Goal: Information Seeking & Learning: Understand process/instructions

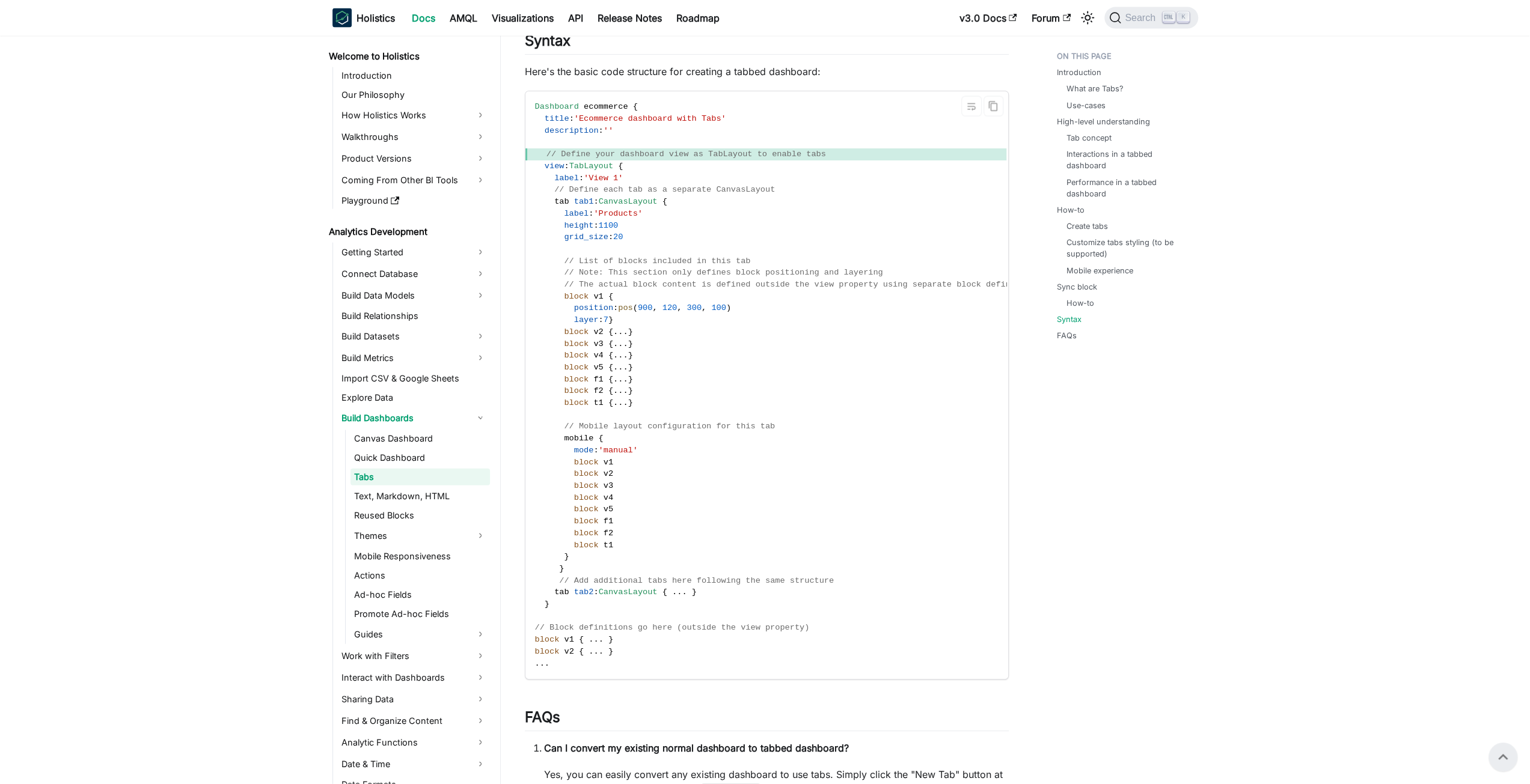
scroll to position [2613, 0]
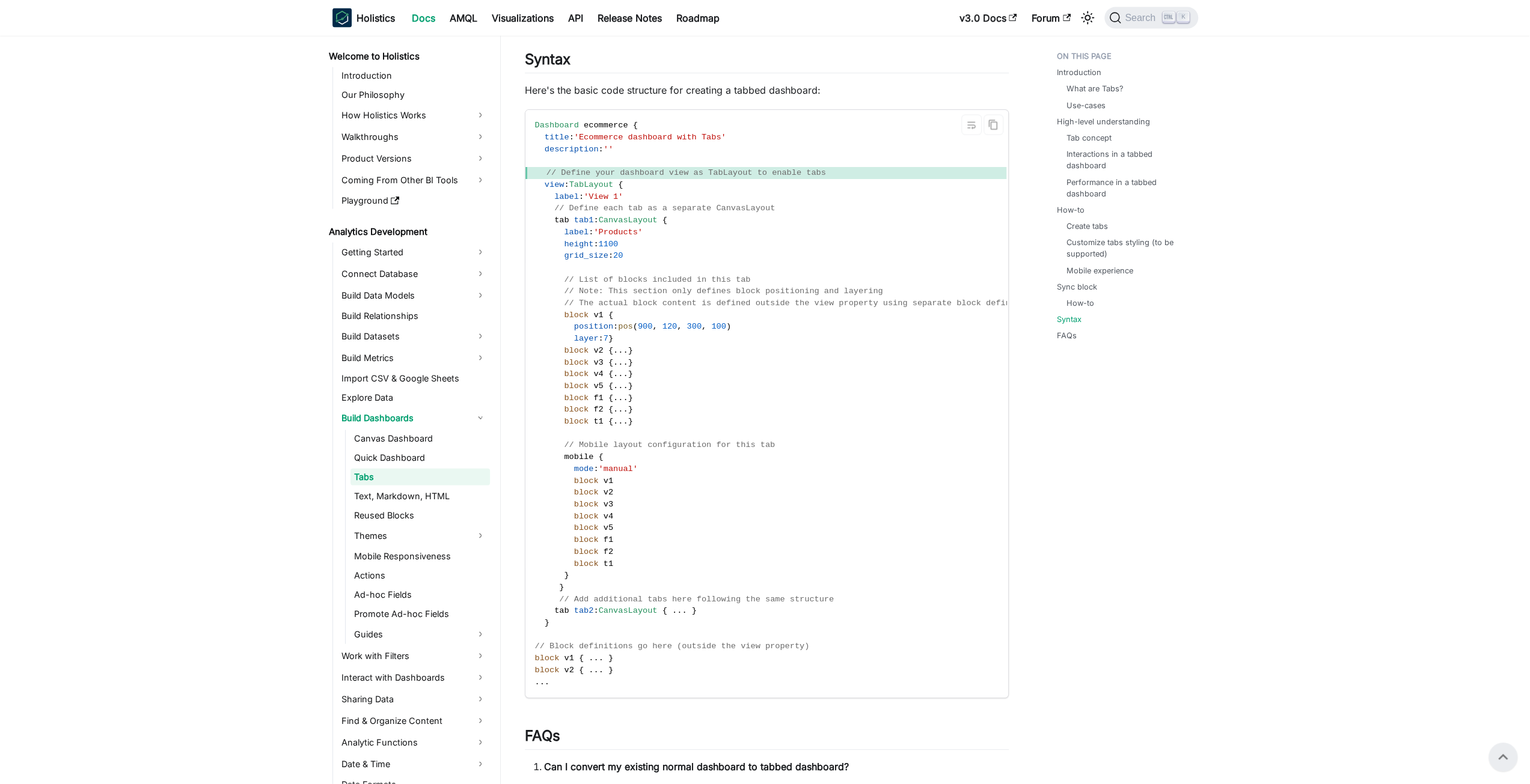
click at [701, 232] on code "Dashboard ecommerce { title : 'Ecommerce dashboard with Tabs' description : '' …" at bounding box center [787, 404] width 525 height 588
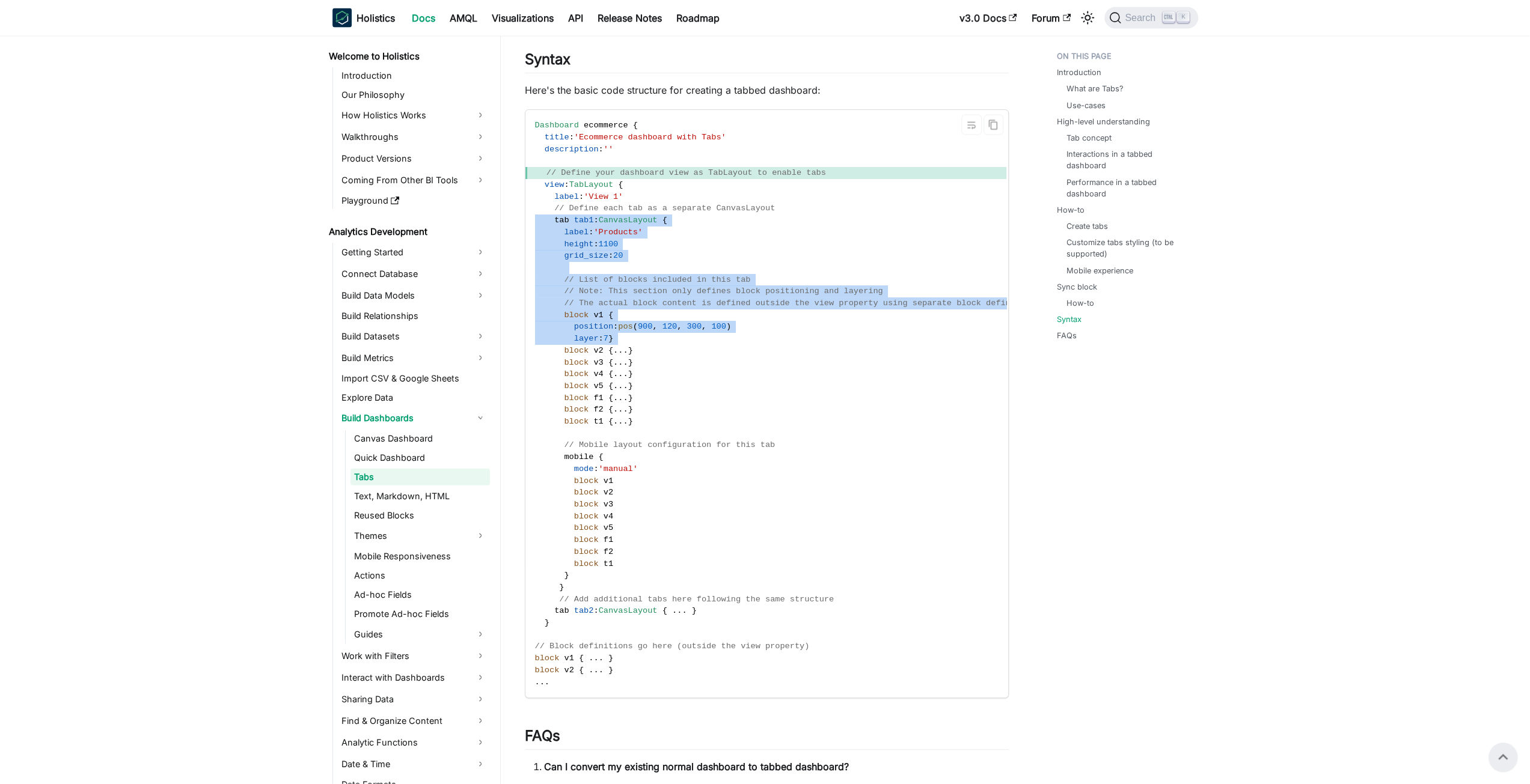
drag, startPoint x: 701, startPoint y: 232, endPoint x: 693, endPoint y: 353, distance: 121.3
click at [693, 353] on code "Dashboard ecommerce { title : 'Ecommerce dashboard with Tabs' description : '' …" at bounding box center [787, 404] width 525 height 588
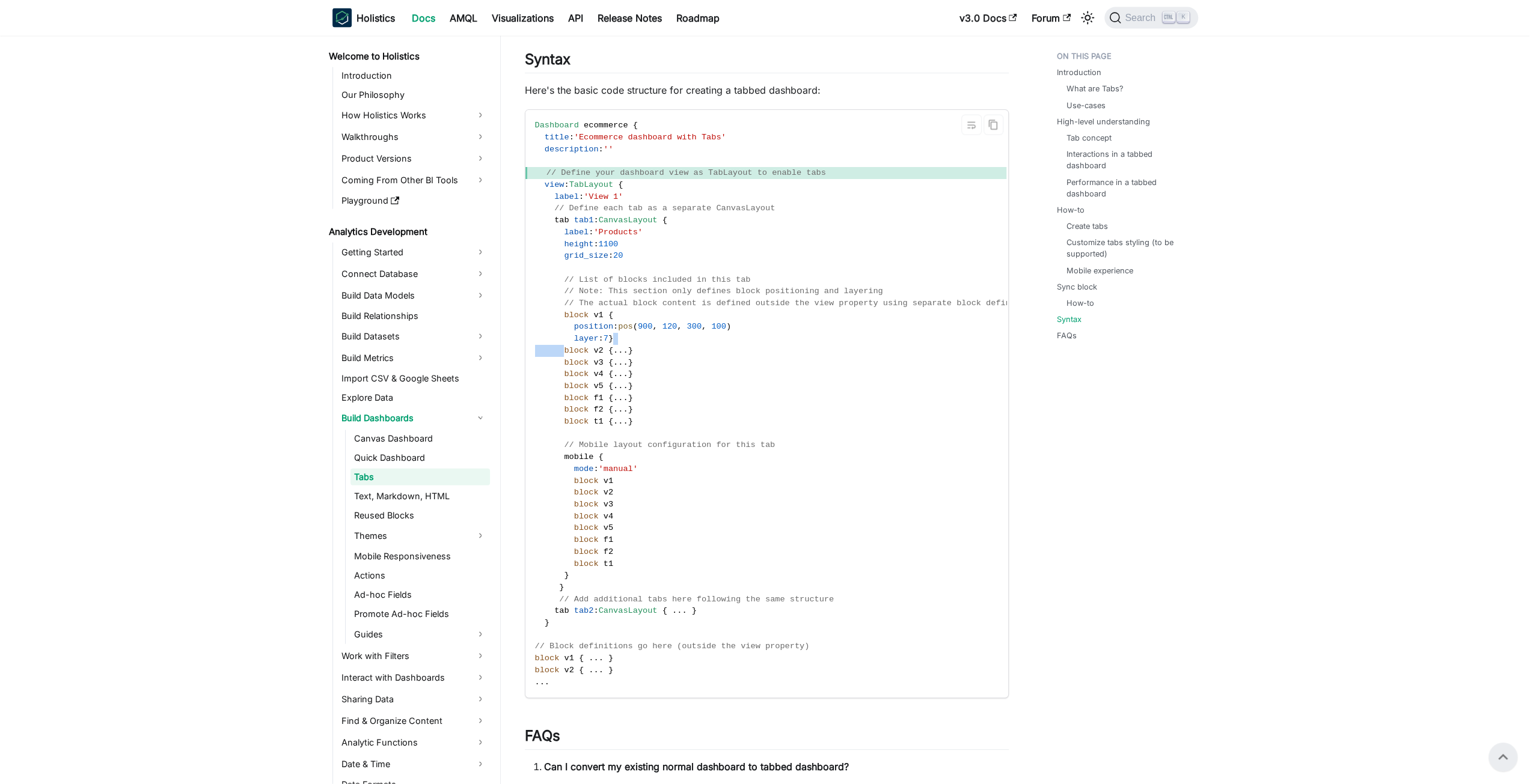
click at [693, 353] on code "Dashboard ecommerce { title : 'Ecommerce dashboard with Tabs' description : '' …" at bounding box center [787, 404] width 525 height 588
drag, startPoint x: 693, startPoint y: 353, endPoint x: 718, endPoint y: 333, distance: 32.0
click at [718, 333] on code "Dashboard ecommerce { title : 'Ecommerce dashboard with Tabs' description : '' …" at bounding box center [787, 404] width 525 height 588
drag, startPoint x: 718, startPoint y: 333, endPoint x: 723, endPoint y: 360, distance: 27.5
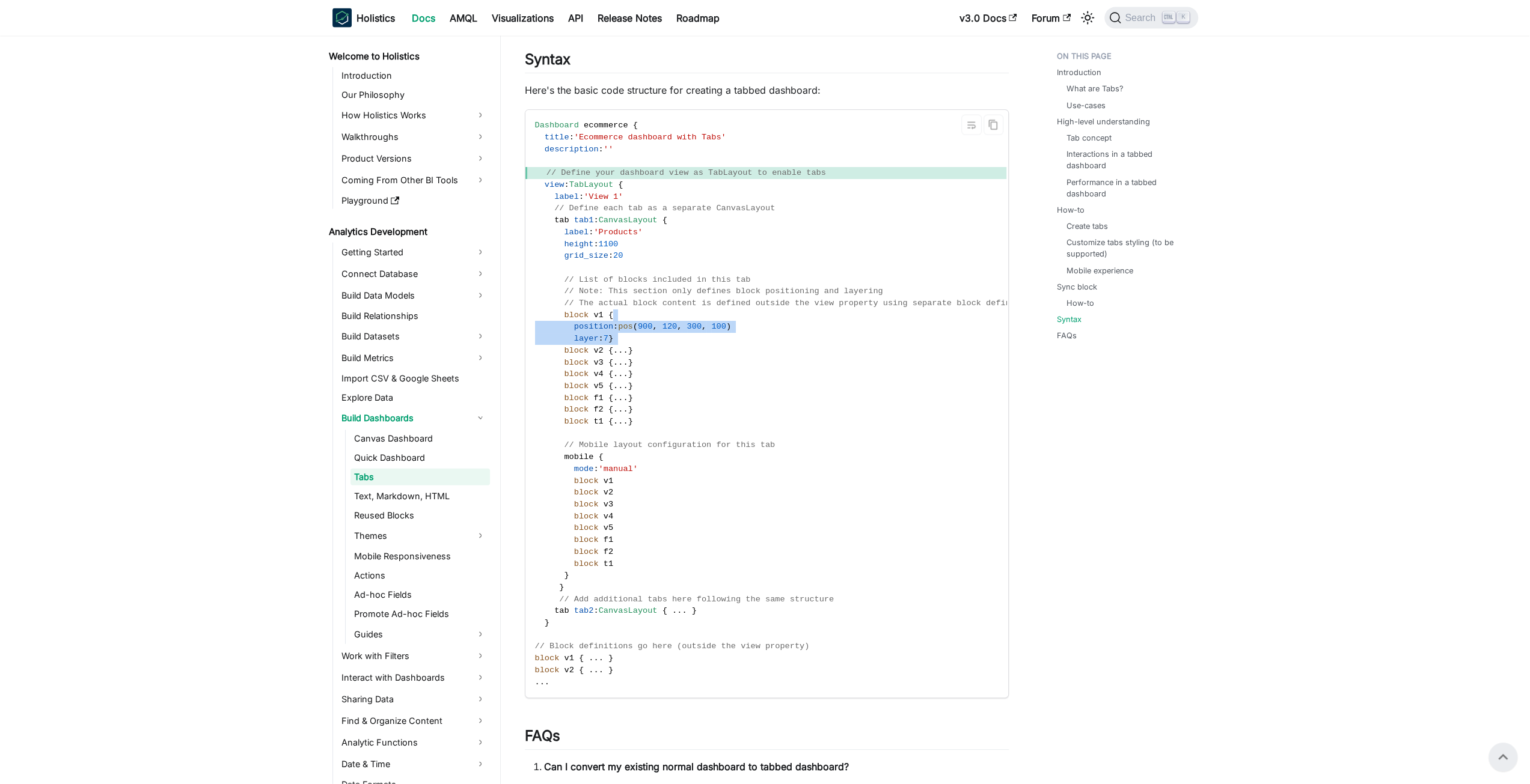
click at [723, 360] on code "Dashboard ecommerce { title : 'Ecommerce dashboard with Tabs' description : '' …" at bounding box center [787, 404] width 525 height 588
drag, startPoint x: 654, startPoint y: 235, endPoint x: 667, endPoint y: 272, distance: 39.2
click at [667, 272] on code "Dashboard ecommerce { title : 'Ecommerce dashboard with Tabs' description : '' …" at bounding box center [787, 404] width 525 height 588
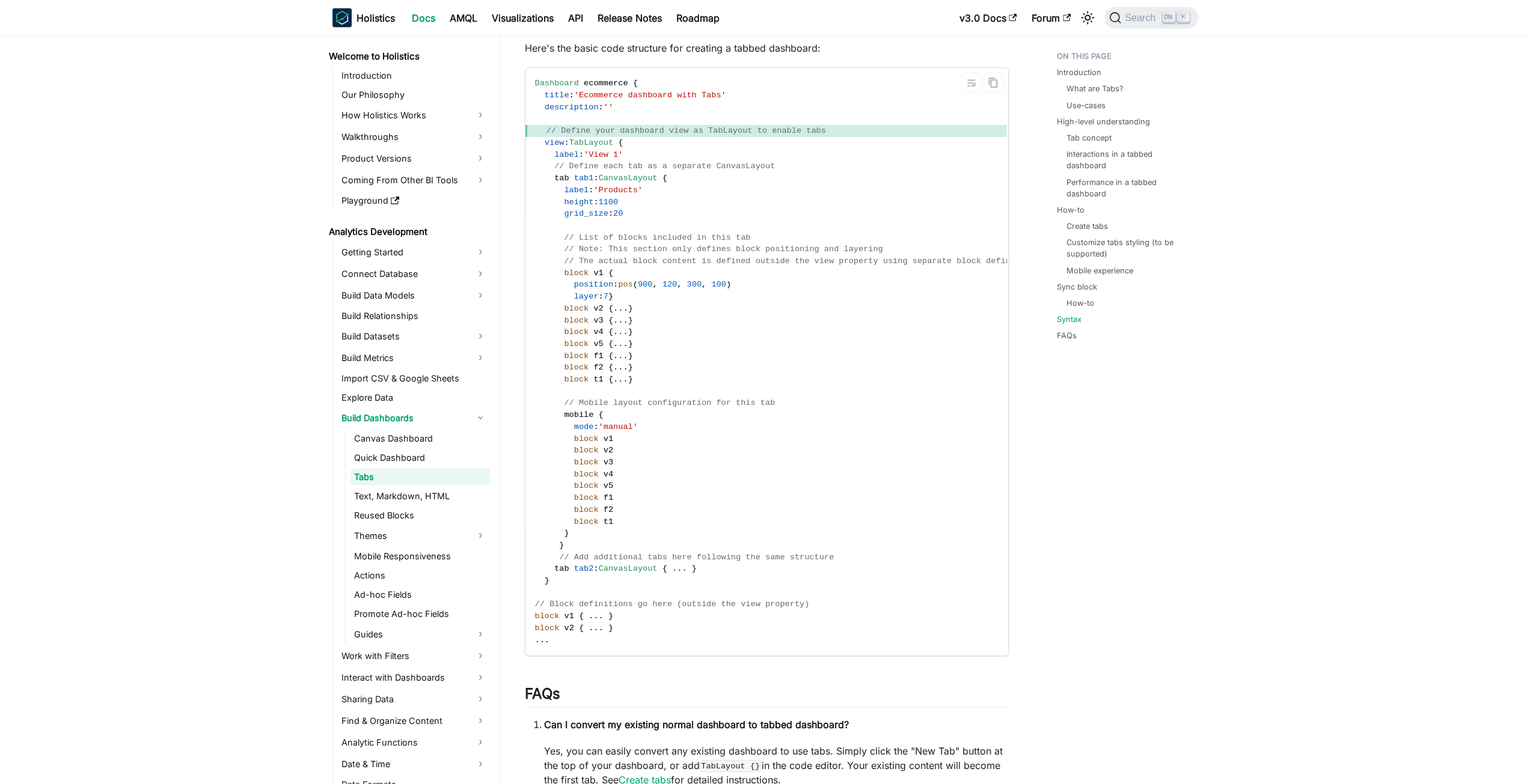
scroll to position [2672, 0]
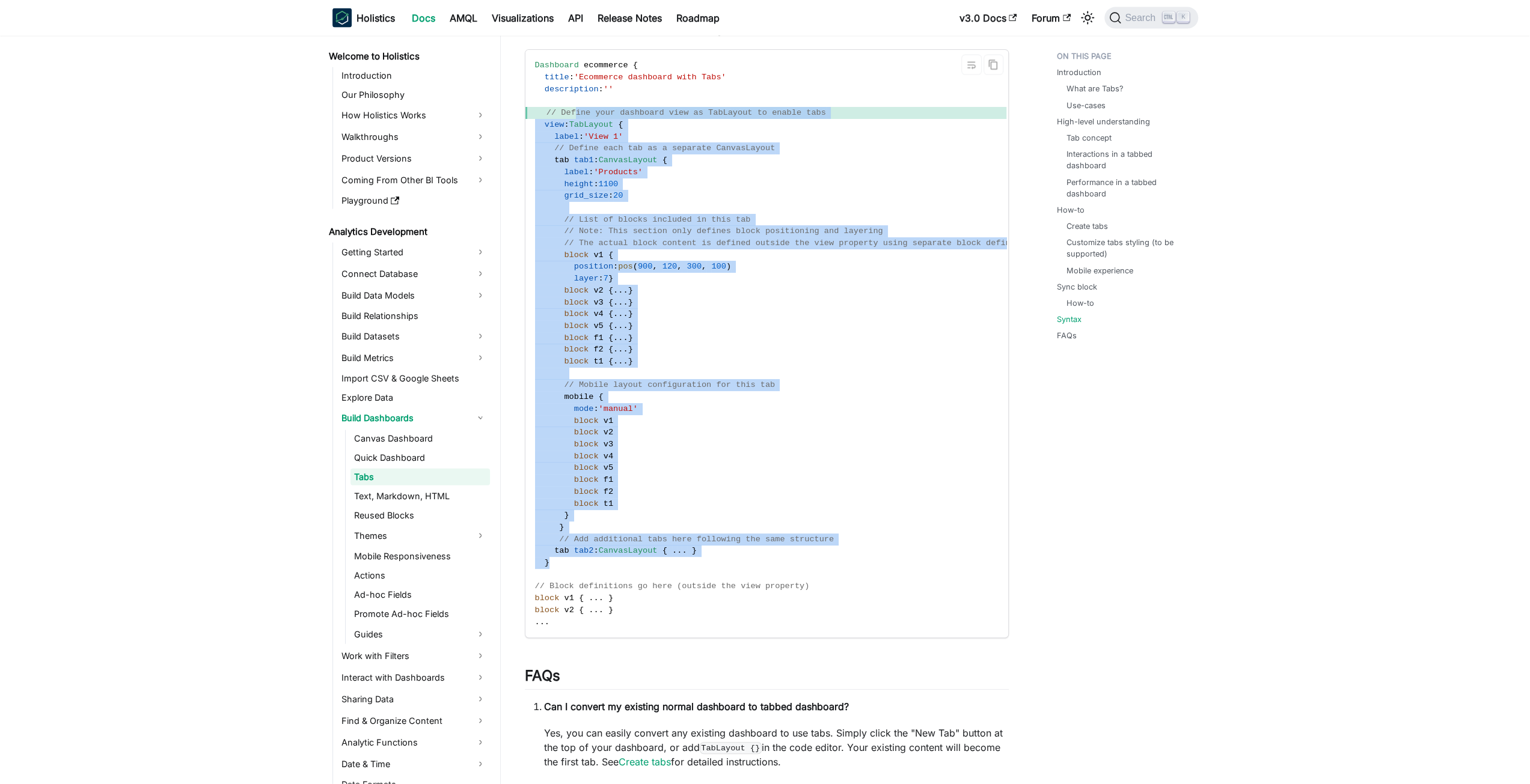
drag, startPoint x: 601, startPoint y: 576, endPoint x: 573, endPoint y: 129, distance: 447.9
click at [573, 129] on code "Dashboard ecommerce { title : 'Ecommerce dashboard with Tabs' description : '' …" at bounding box center [787, 343] width 525 height 588
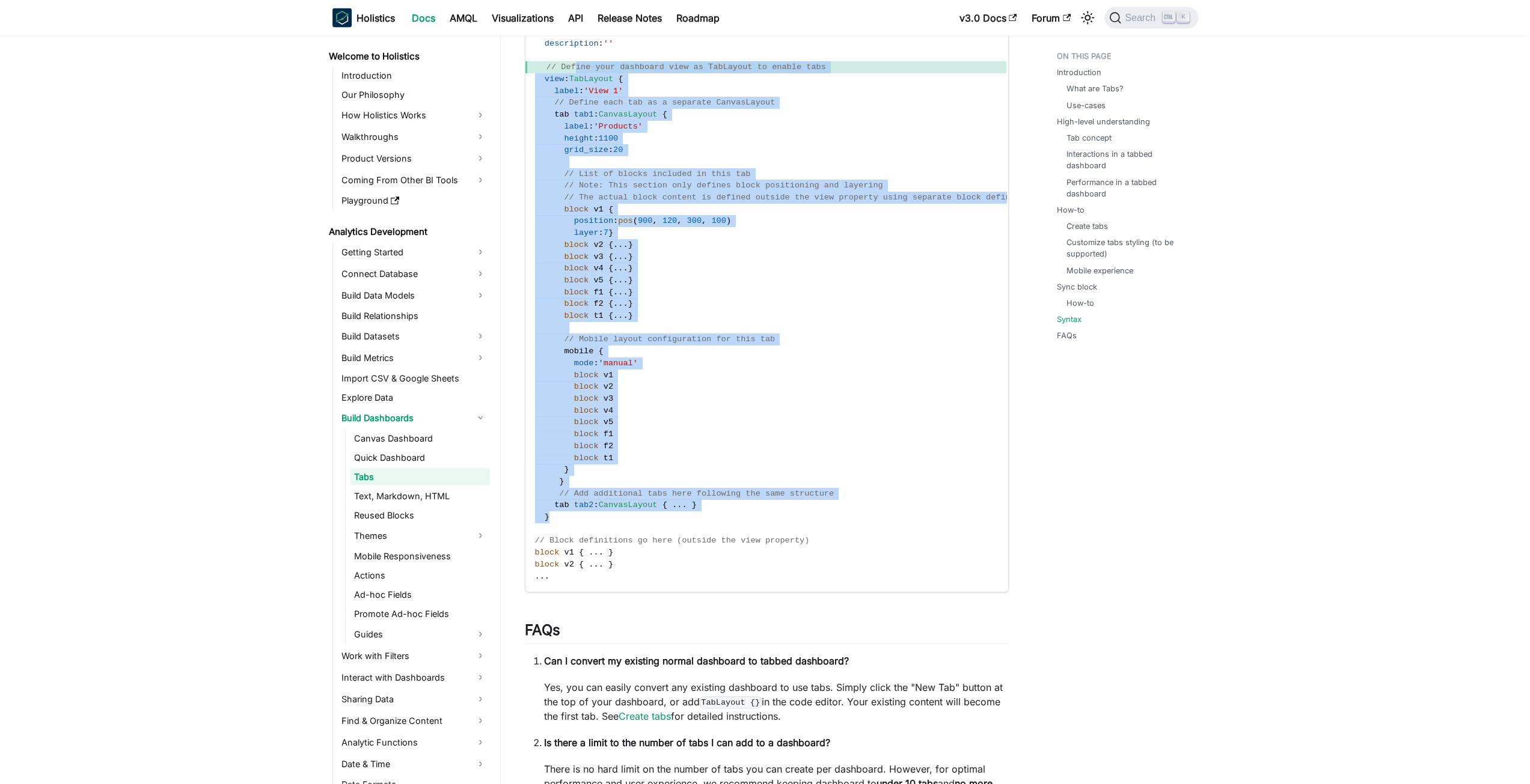
scroll to position [2793, 0]
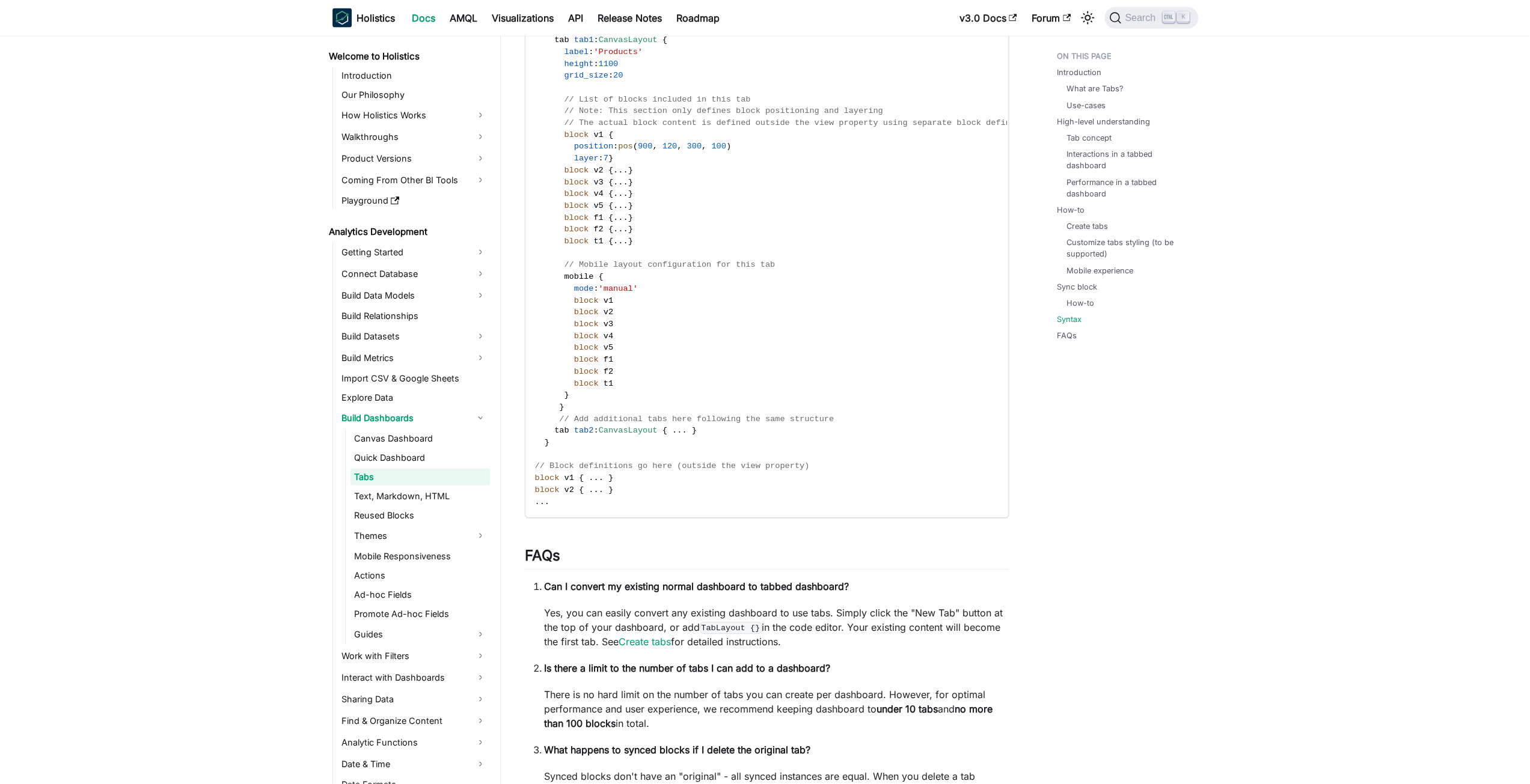
click at [792, 469] on code "Dashboard ecommerce { title : 'Ecommerce dashboard with Tabs' description : '' …" at bounding box center [787, 224] width 525 height 588
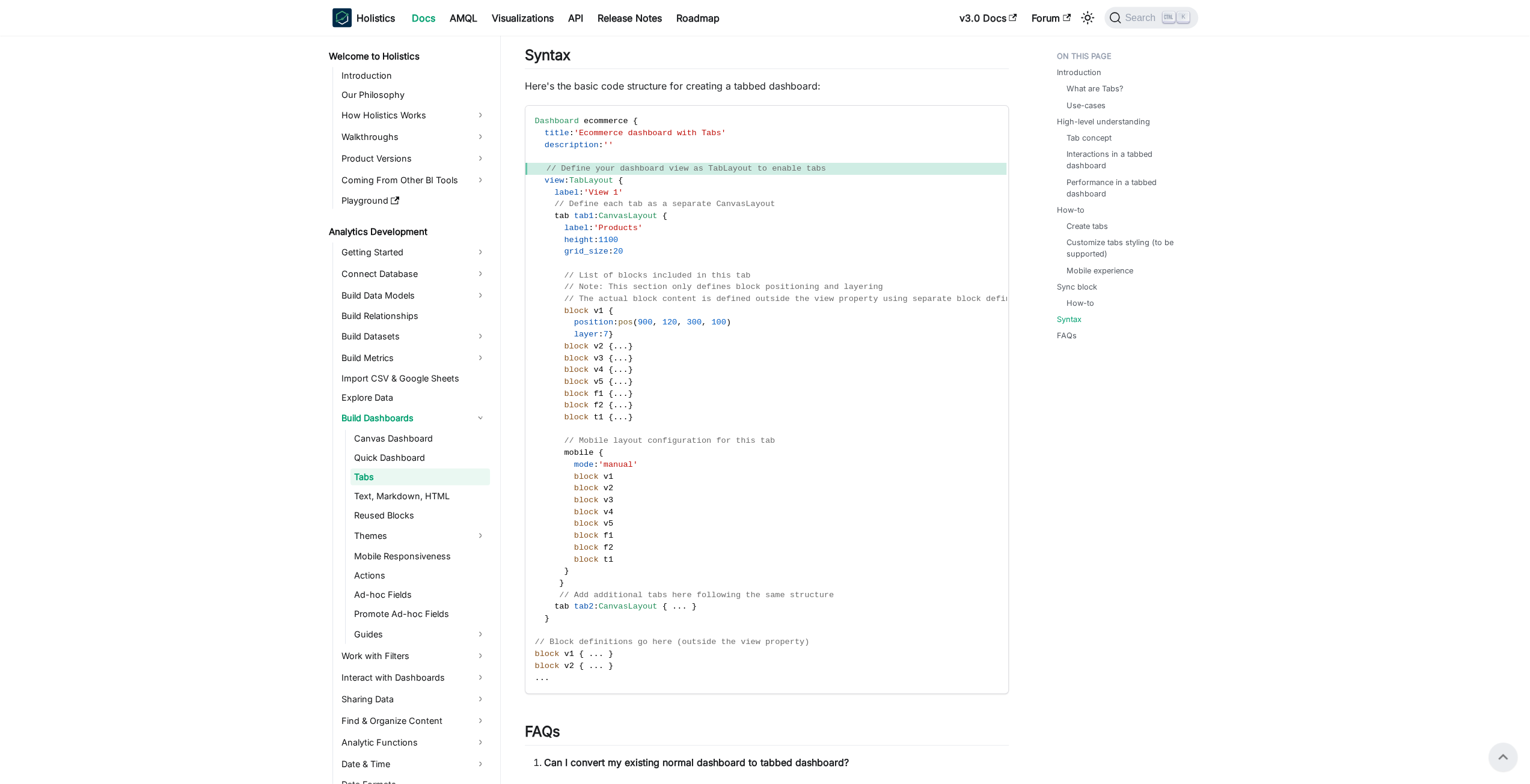
scroll to position [2613, 0]
